Goal: Information Seeking & Learning: Find specific fact

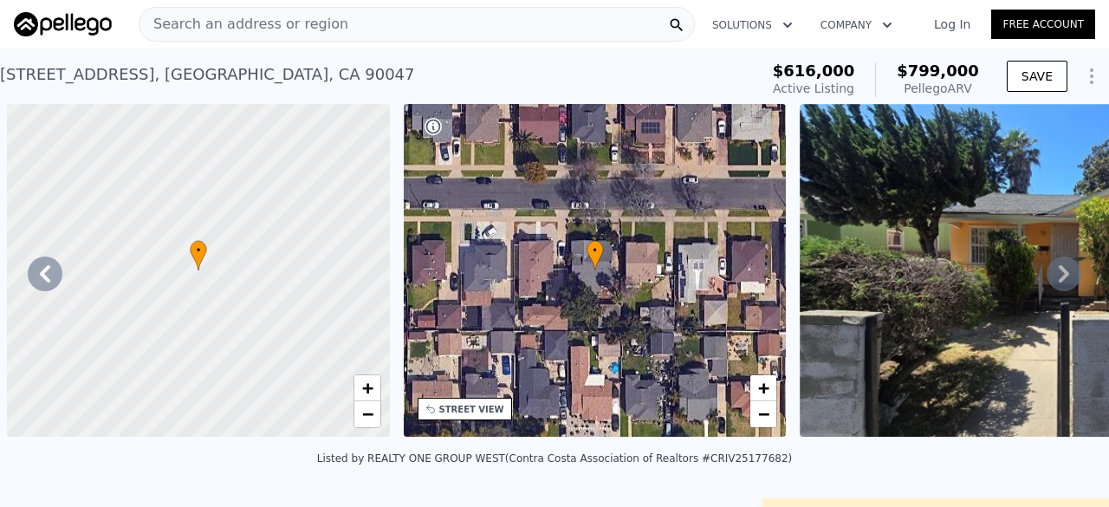
scroll to position [0, 8556]
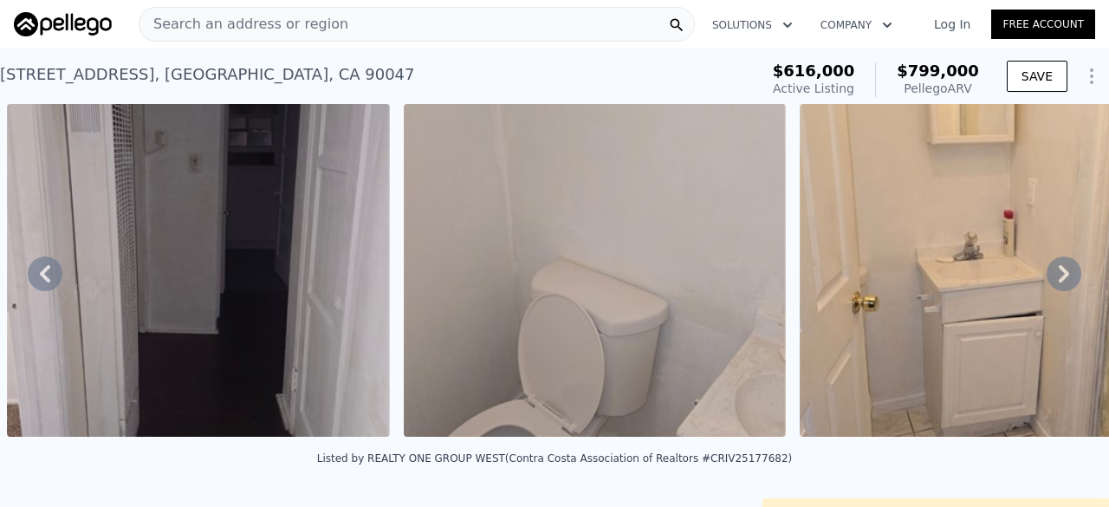
click at [379, 29] on div "Search an address or region" at bounding box center [417, 24] width 556 height 35
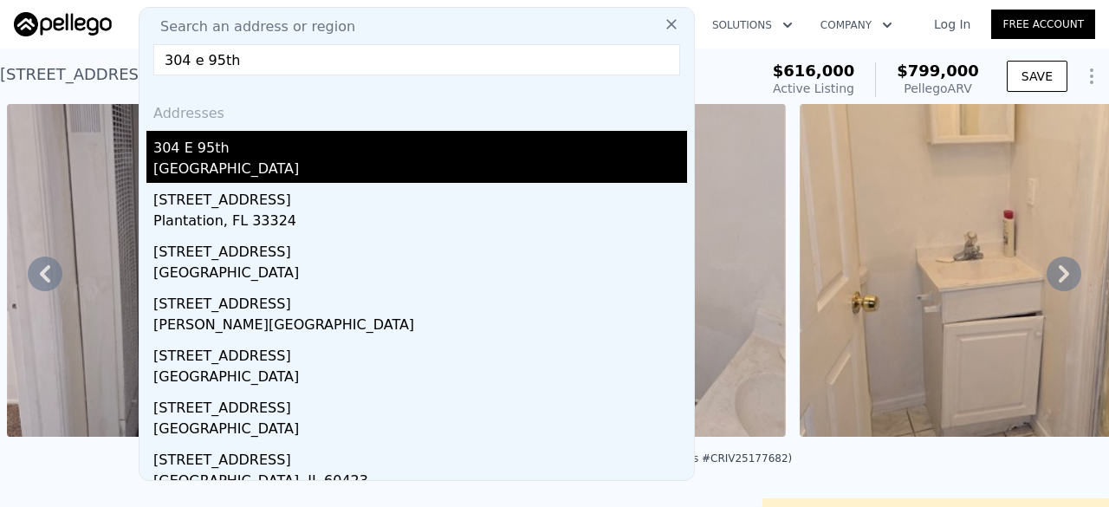
type input "304 e 95th"
click at [315, 166] on div "[GEOGRAPHIC_DATA]" at bounding box center [420, 171] width 534 height 24
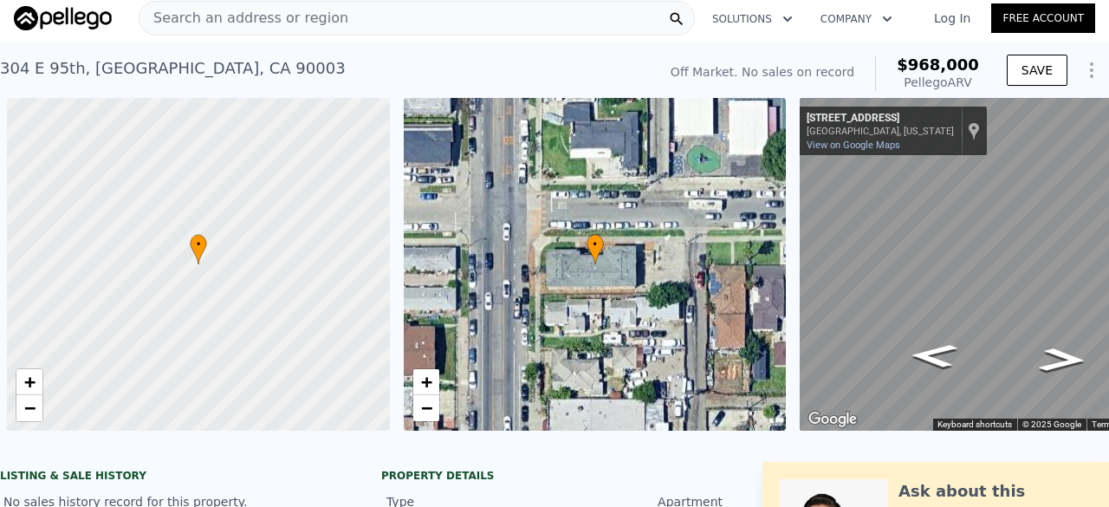
scroll to position [0, 101]
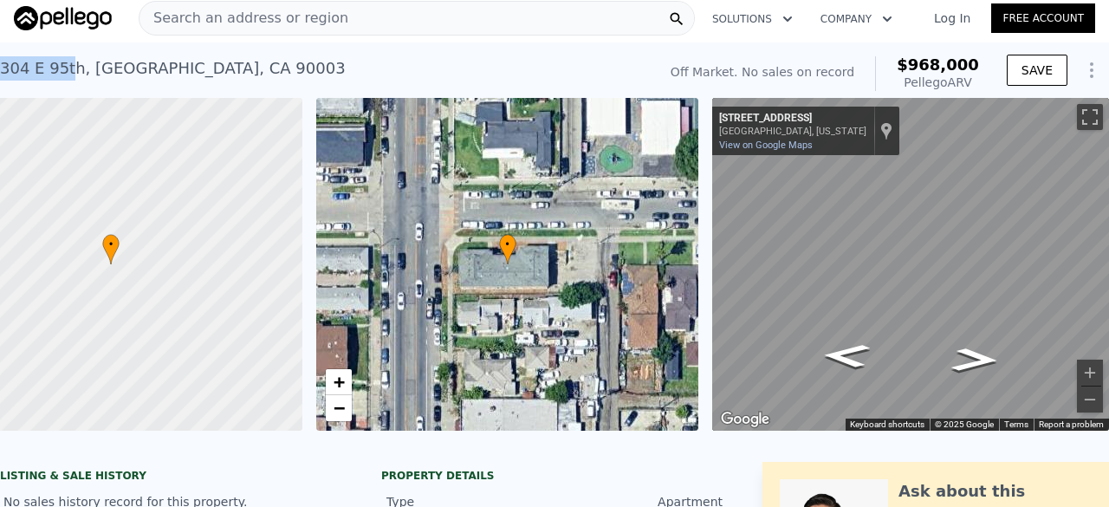
drag, startPoint x: 3, startPoint y: 68, endPoint x: 69, endPoint y: 62, distance: 67.1
click at [69, 62] on div "[STREET_ADDRESS]" at bounding box center [173, 68] width 346 height 24
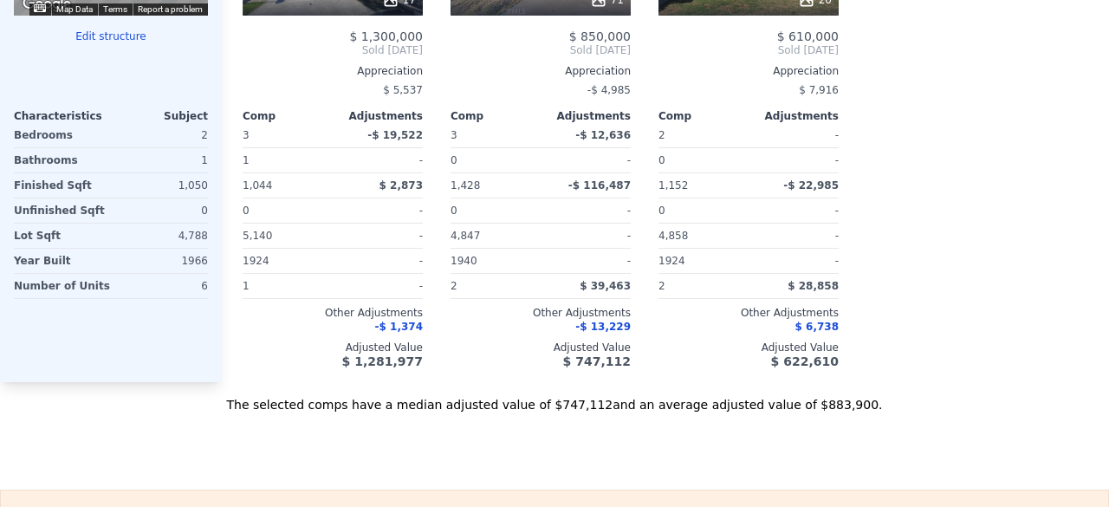
scroll to position [0, 0]
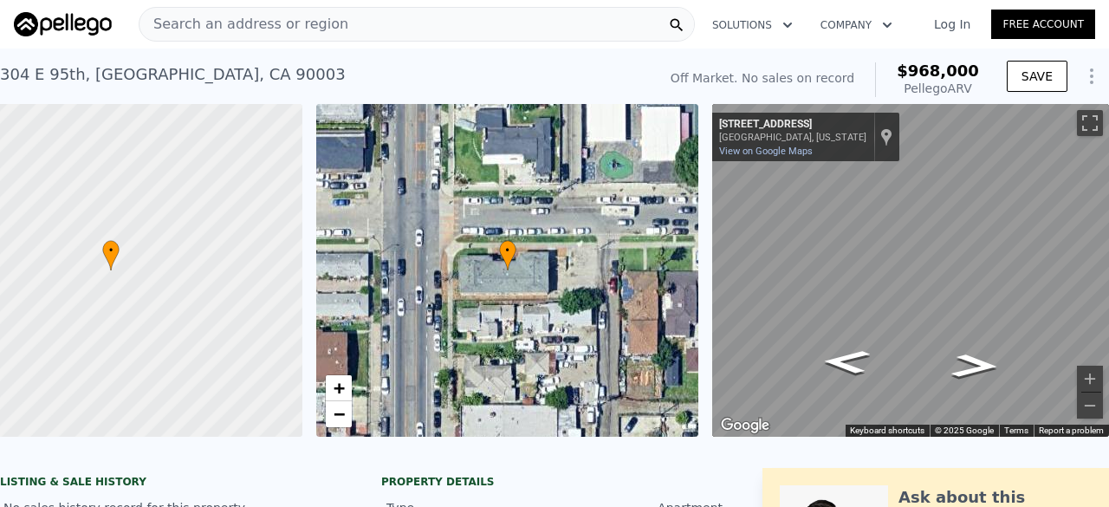
click at [546, 36] on div "Search an address or region" at bounding box center [417, 24] width 556 height 35
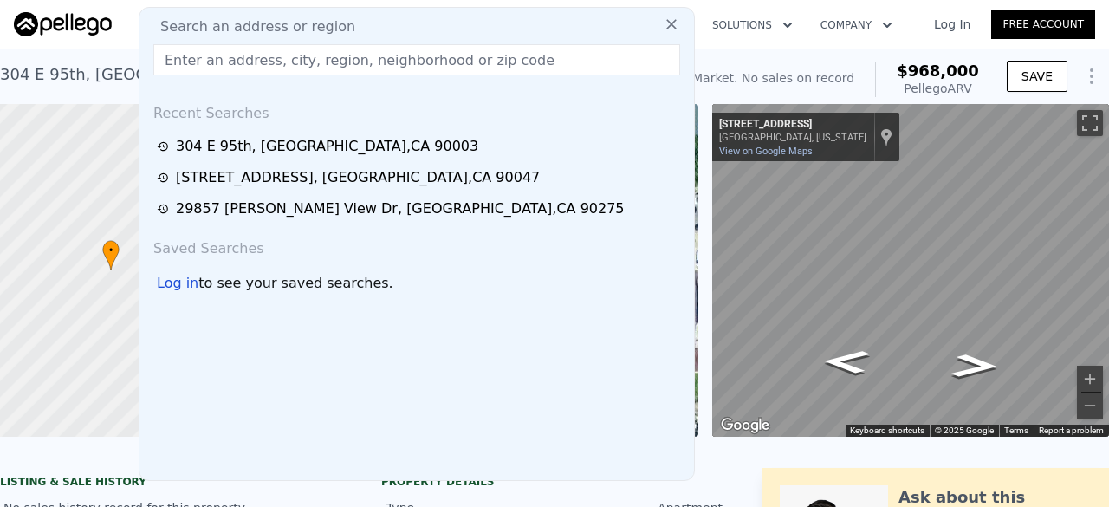
click at [353, 72] on input "text" at bounding box center [416, 59] width 527 height 31
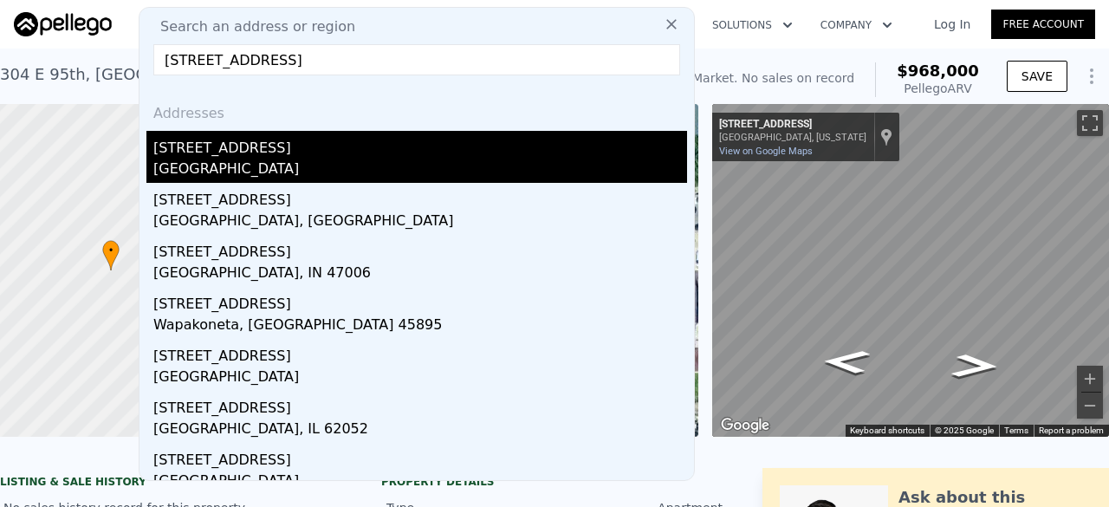
type input "[STREET_ADDRESS]"
click at [239, 152] on div "[STREET_ADDRESS]" at bounding box center [420, 145] width 534 height 28
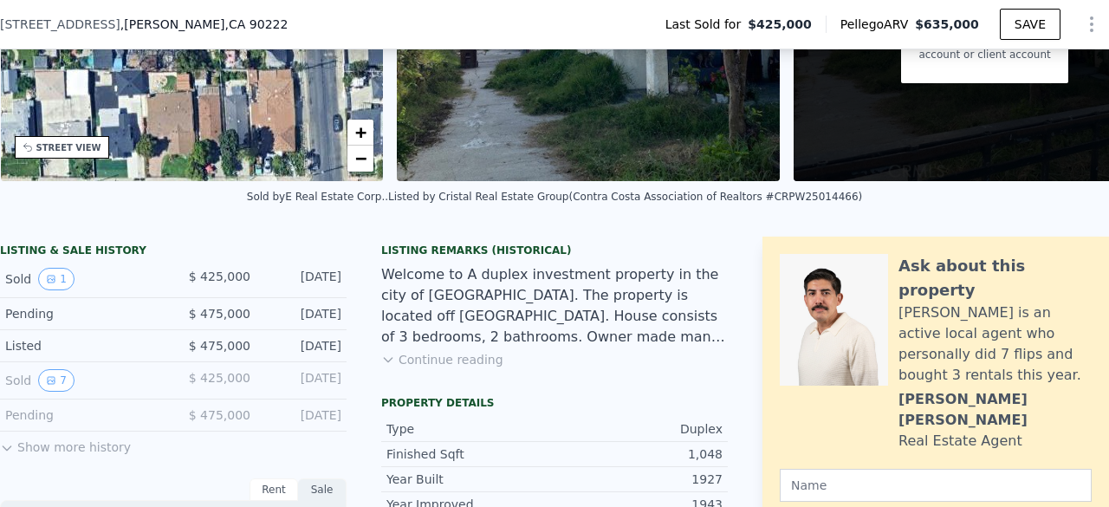
scroll to position [251, 0]
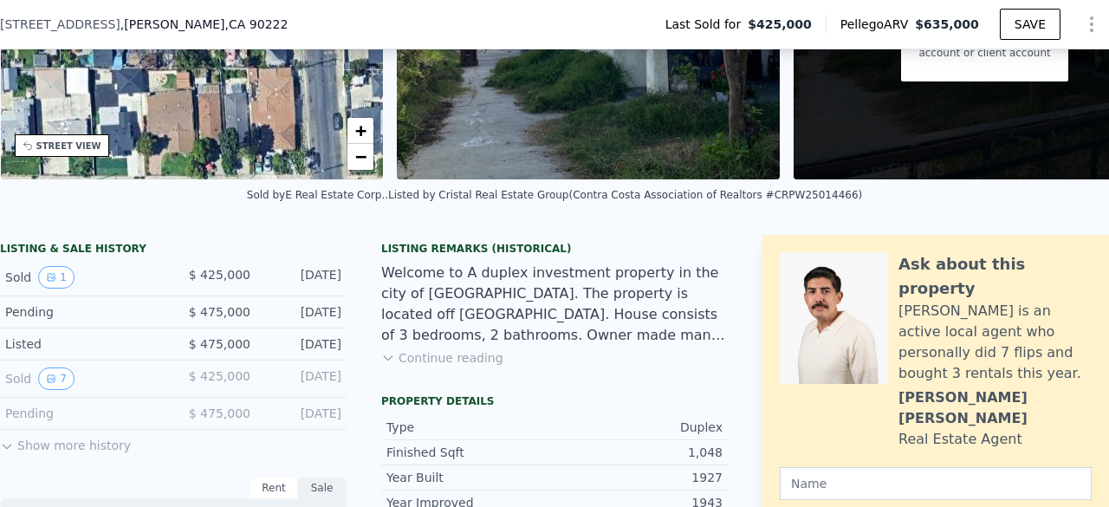
click at [428, 366] on button "Continue reading" at bounding box center [442, 357] width 122 height 17
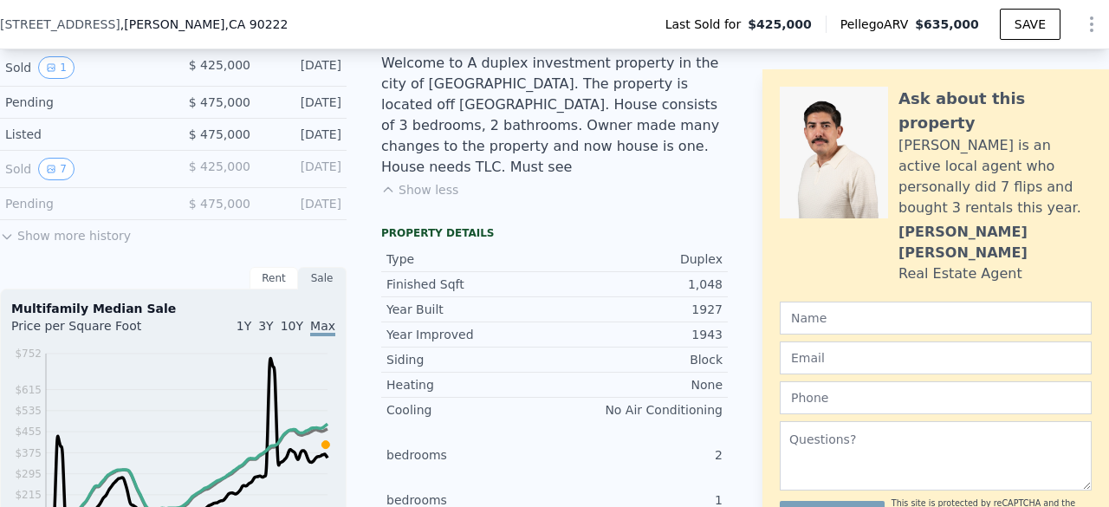
scroll to position [0, 0]
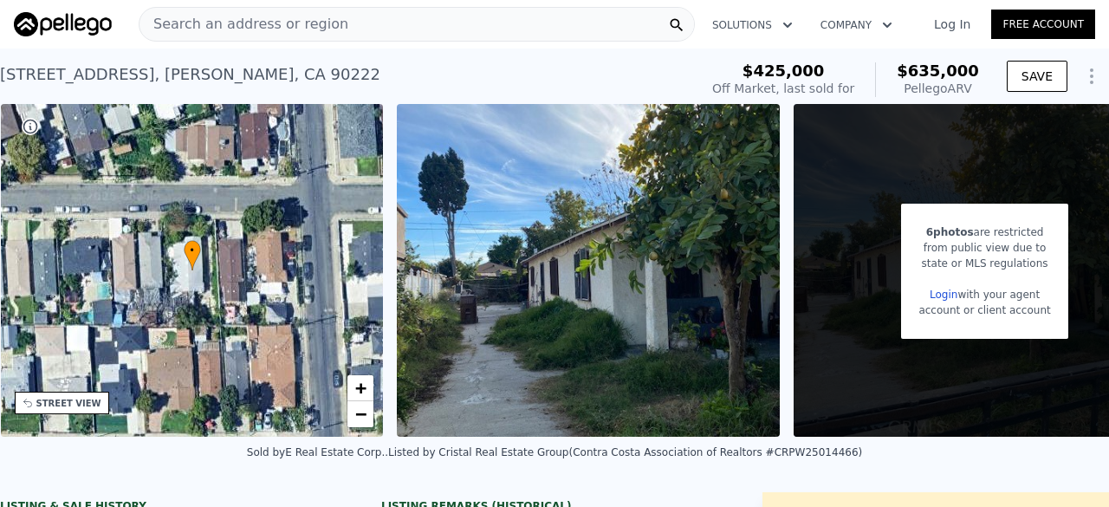
click at [305, 20] on span "Search an address or region" at bounding box center [243, 24] width 209 height 21
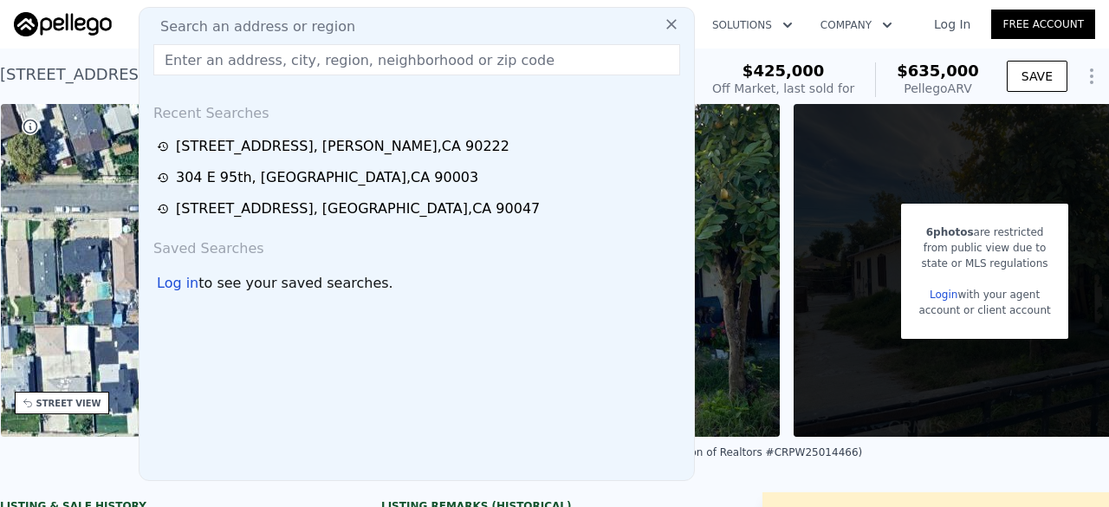
click at [180, 62] on input "text" at bounding box center [416, 59] width 527 height 31
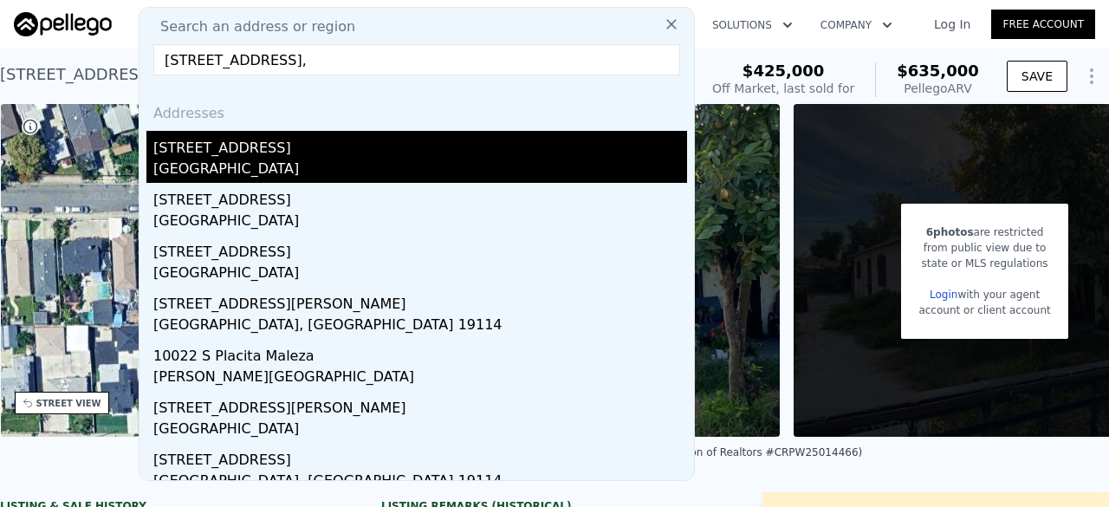
type input "[STREET_ADDRESS],"
click at [258, 150] on div "[STREET_ADDRESS]" at bounding box center [420, 145] width 534 height 28
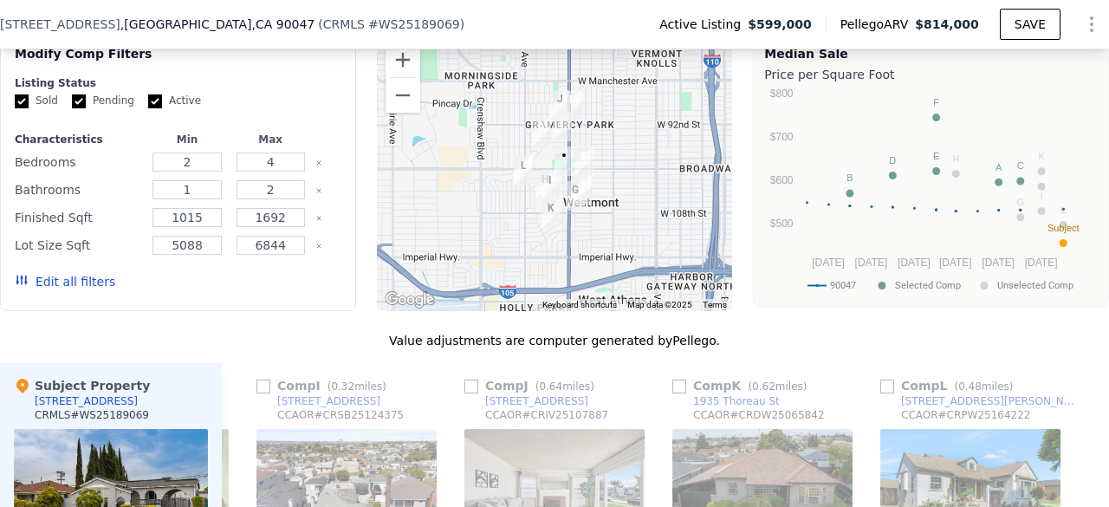
scroll to position [2031, 0]
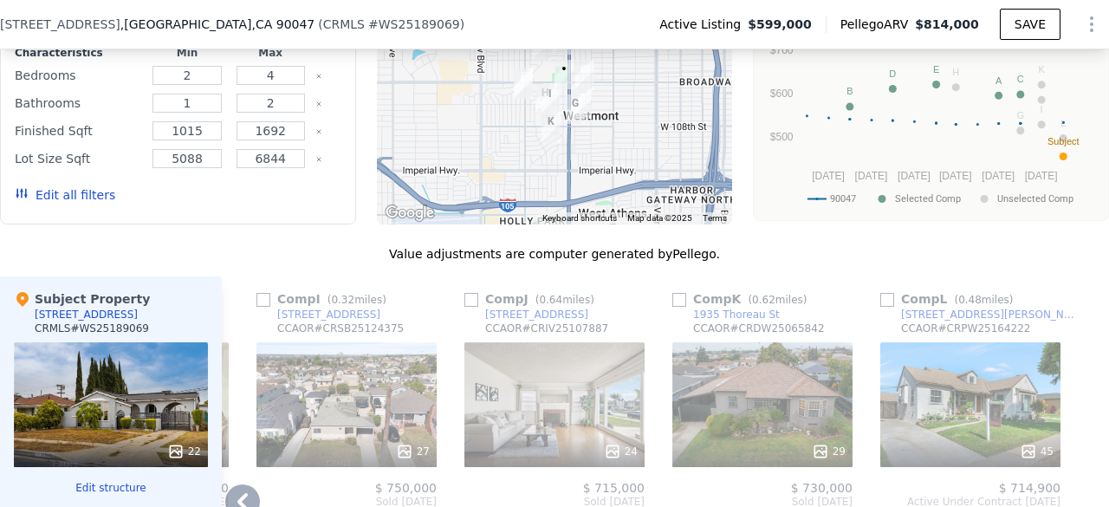
click at [947, 352] on div "45" at bounding box center [970, 404] width 180 height 125
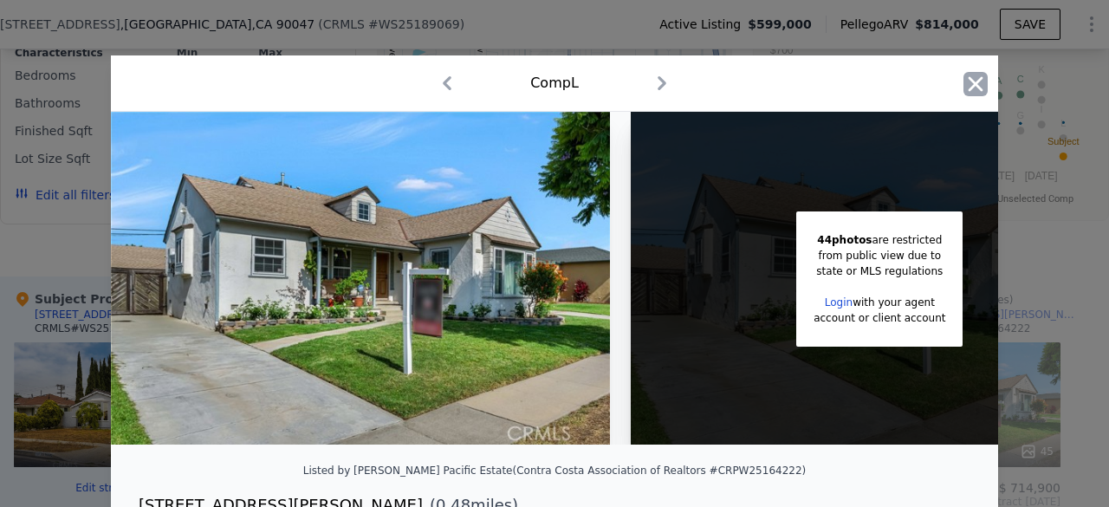
click at [970, 84] on icon "button" at bounding box center [976, 83] width 15 height 15
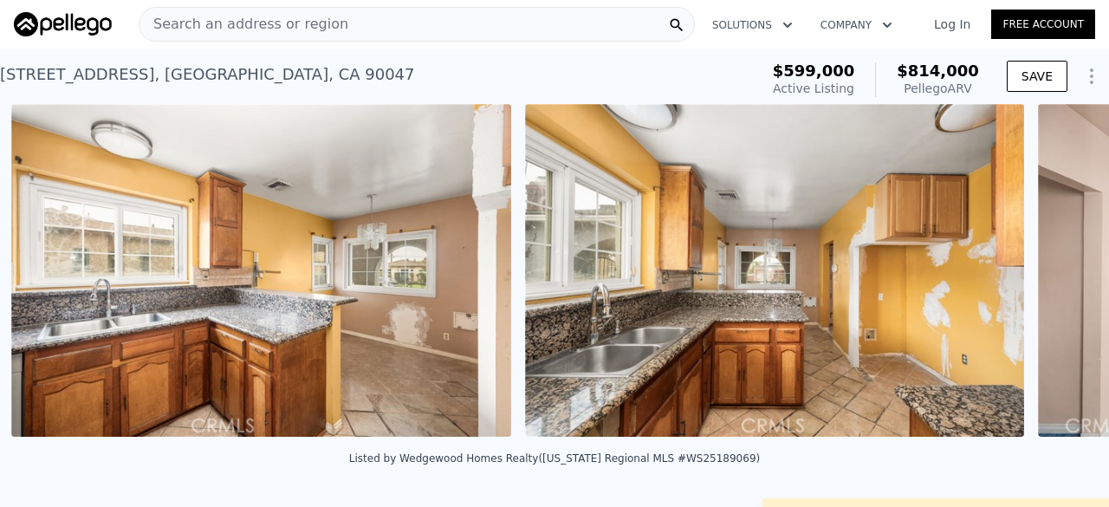
scroll to position [0, 4385]
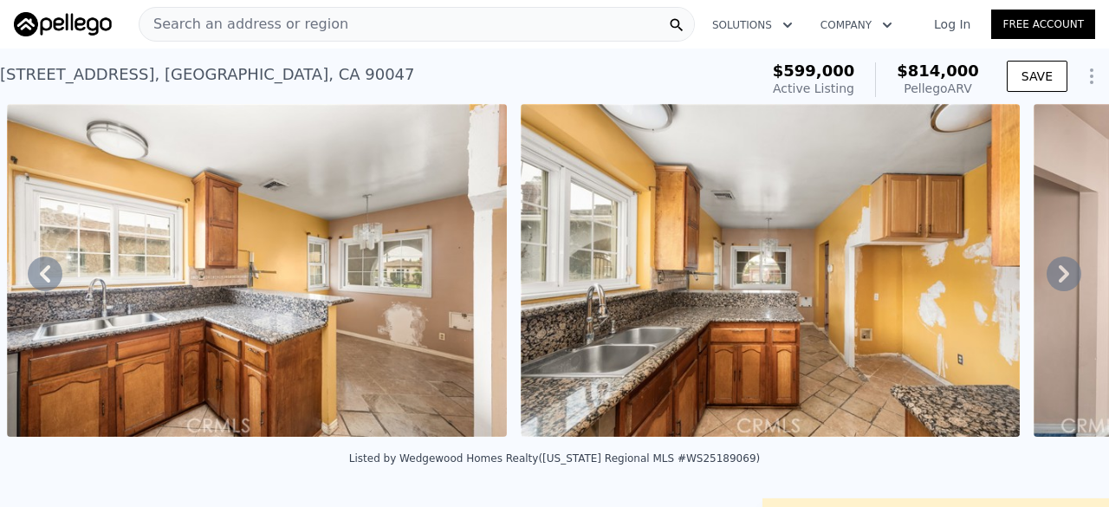
click at [685, 464] on div "Listed by Wedgewood Homes Realty ([US_STATE] Regional MLS #WS25189069)" at bounding box center [554, 458] width 411 height 12
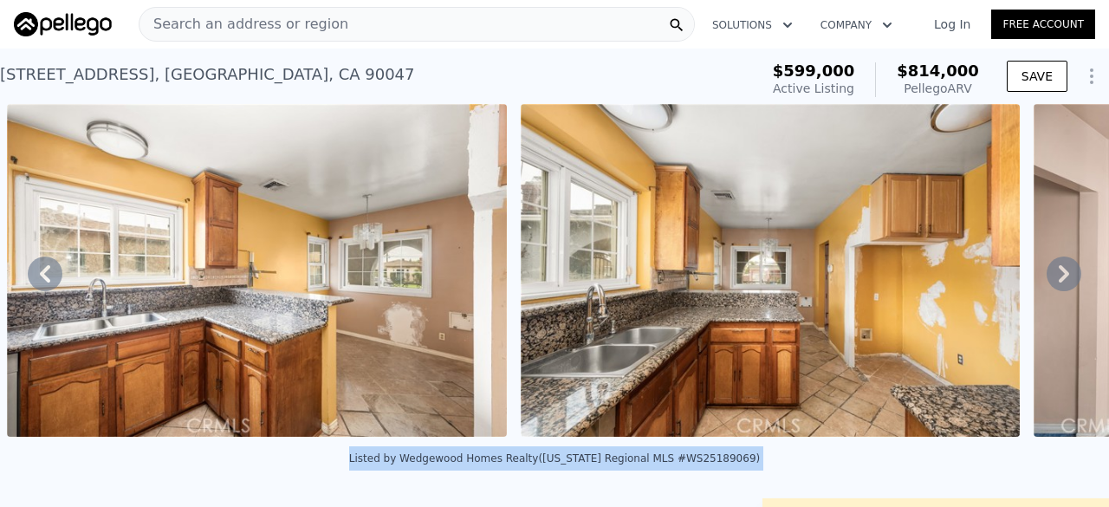
click at [685, 464] on div "Listed by Wedgewood Homes Realty ([US_STATE] Regional MLS #WS25189069)" at bounding box center [554, 458] width 411 height 12
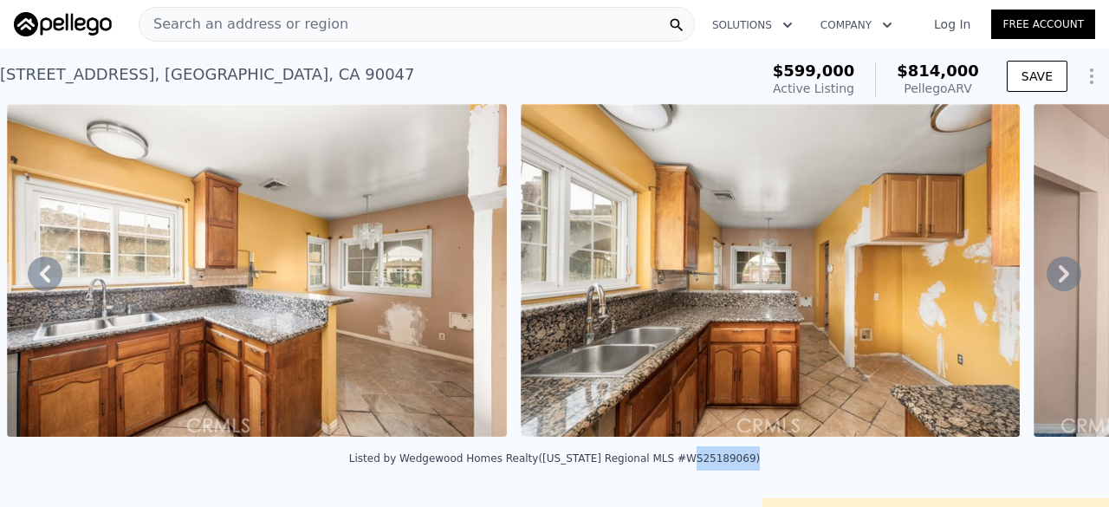
click at [685, 464] on div "Listed by Wedgewood Homes Realty ([US_STATE] Regional MLS #WS25189069)" at bounding box center [554, 458] width 411 height 12
copy div "WS25189069"
click at [366, 56] on div "[STREET_ADDRESS] Active at $599k (~ARV $814k )" at bounding box center [376, 79] width 752 height 49
